Goal: Information Seeking & Learning: Learn about a topic

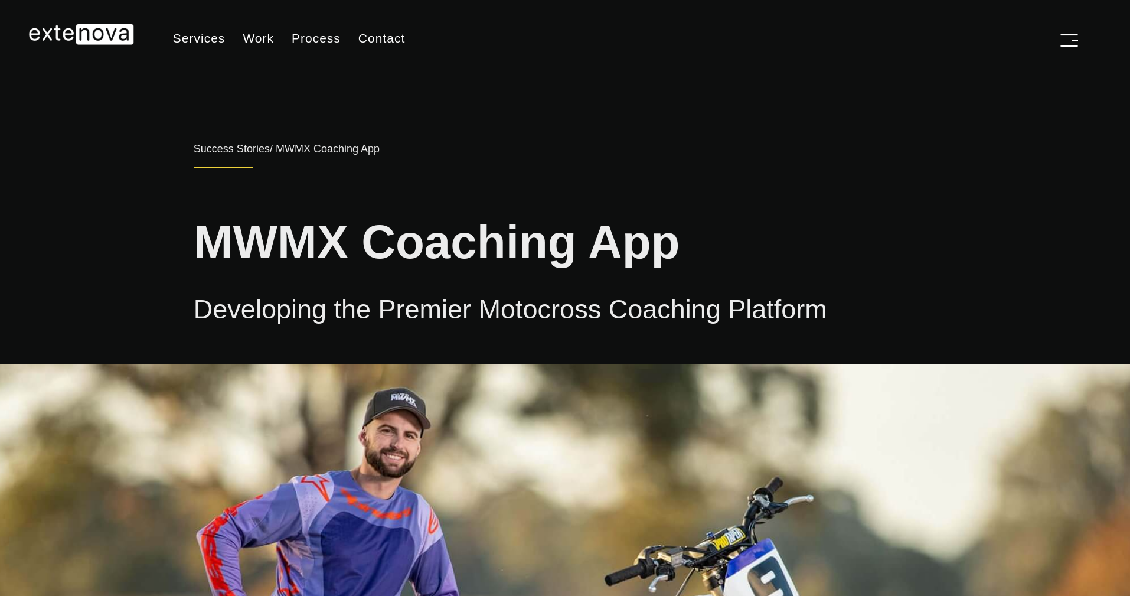
click at [92, 42] on img at bounding box center [81, 34] width 106 height 21
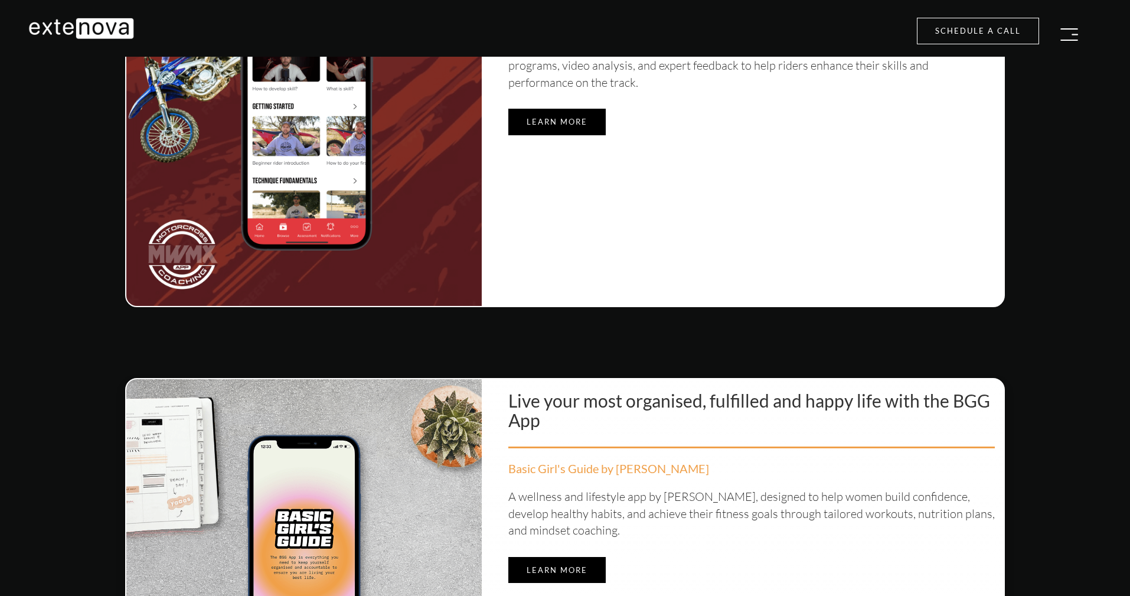
scroll to position [4612, 0]
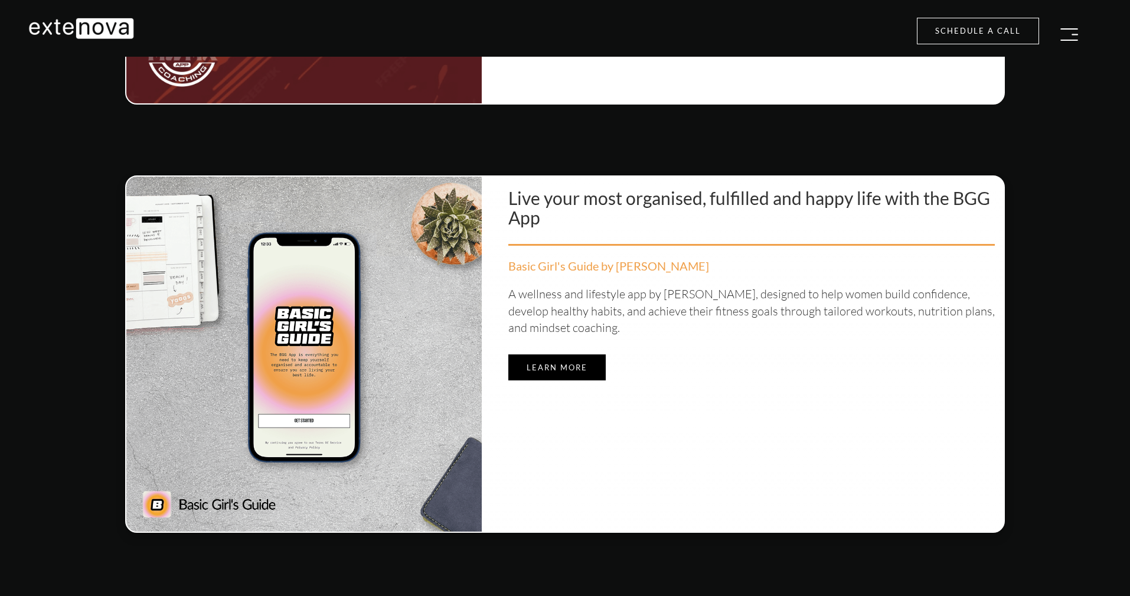
click at [537, 362] on link "Learn more" at bounding box center [556, 367] width 97 height 27
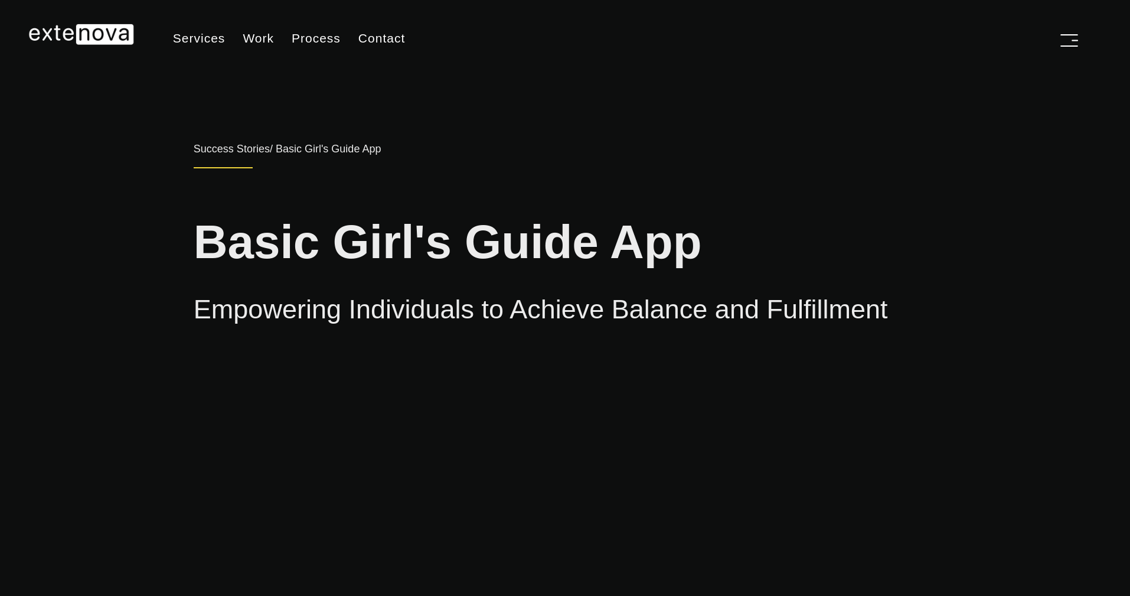
click at [686, 325] on h2 "Empowering Individuals to Achieve Balance and Fulfillment" at bounding box center [565, 302] width 743 height 45
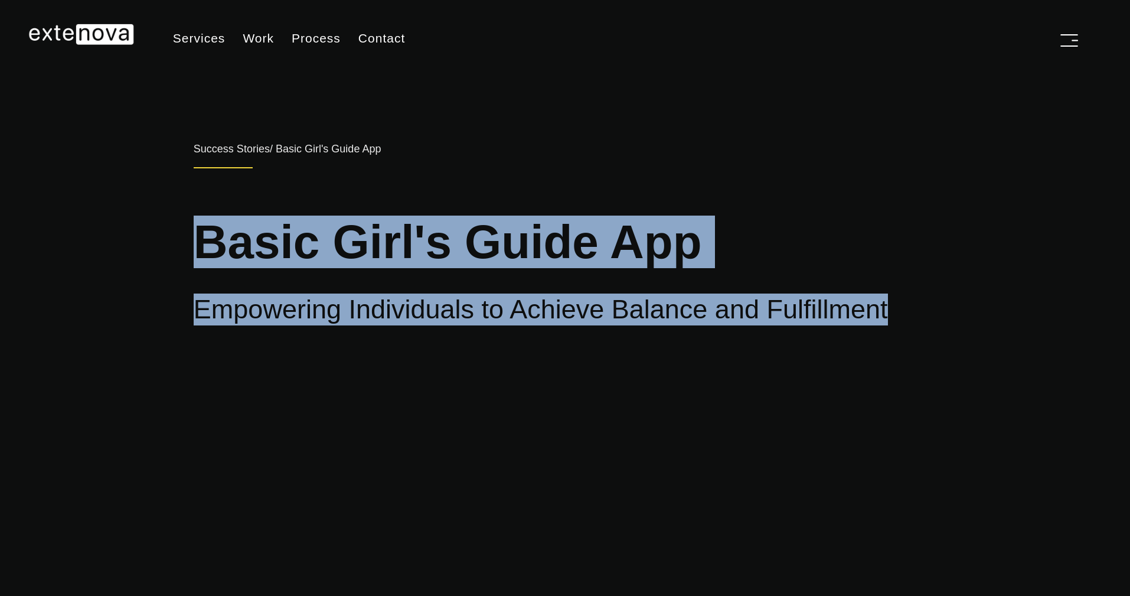
drag, startPoint x: 686, startPoint y: 417, endPoint x: 151, endPoint y: 224, distance: 568.8
click at [151, 224] on div "Success Stories / Basic Girl's Guide App Basic Girl's Guide App Empowering Indi…" at bounding box center [564, 205] width 1073 height 285
click at [306, 241] on h1 "Basic Girl's Guide App" at bounding box center [565, 230] width 743 height 76
